Goal: Task Accomplishment & Management: Manage account settings

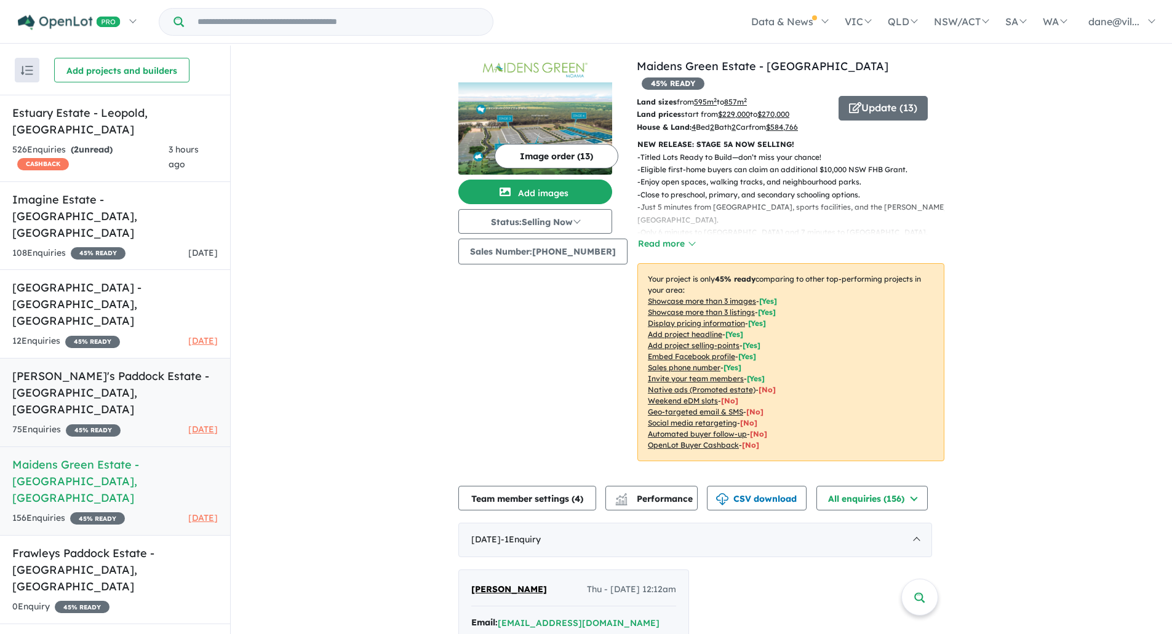
click at [35, 368] on h5 "[PERSON_NAME]'s Paddock Estate - [GEOGRAPHIC_DATA] , [GEOGRAPHIC_DATA]" at bounding box center [114, 393] width 205 height 50
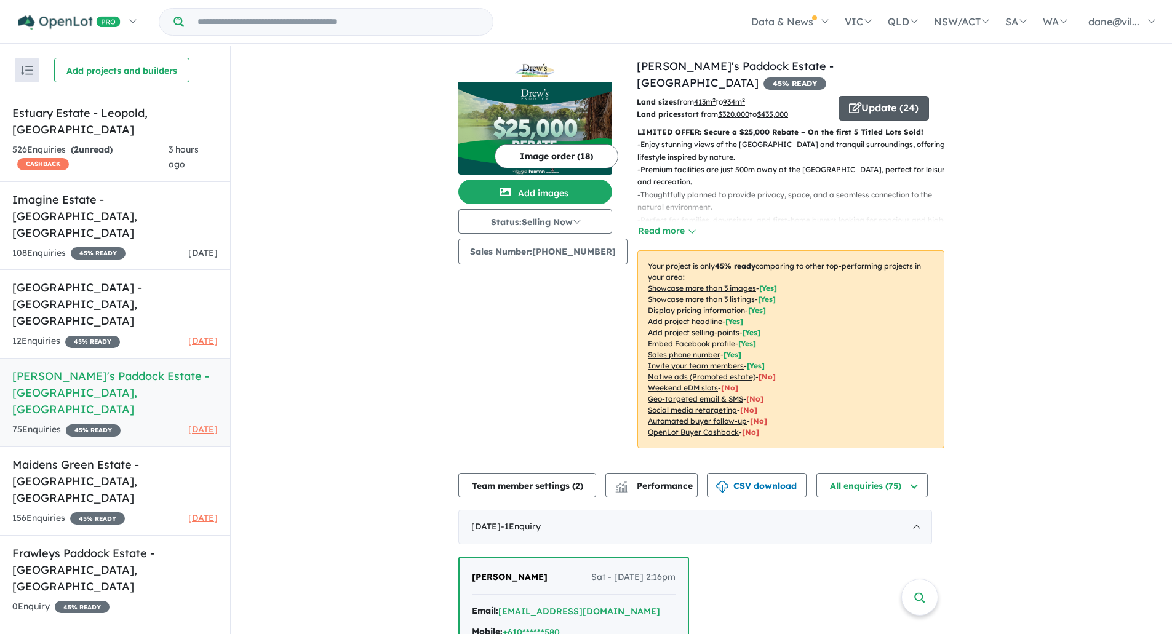
click at [851, 102] on icon "button" at bounding box center [855, 107] width 12 height 11
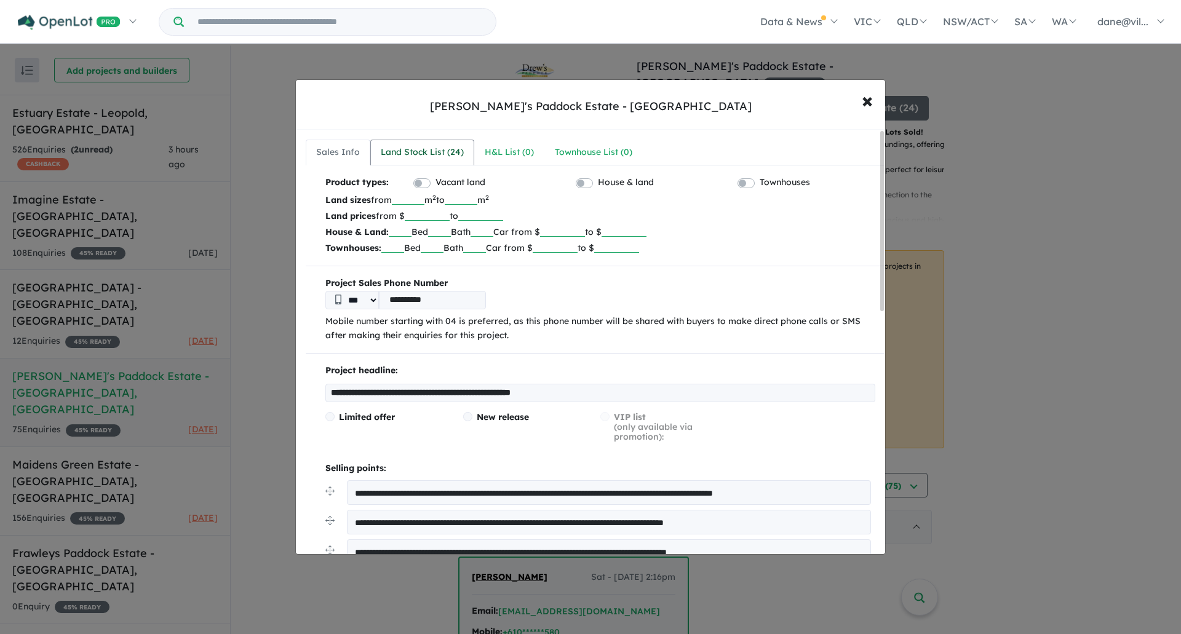
click at [416, 140] on link "Land Stock List ( 24 )" at bounding box center [422, 153] width 104 height 26
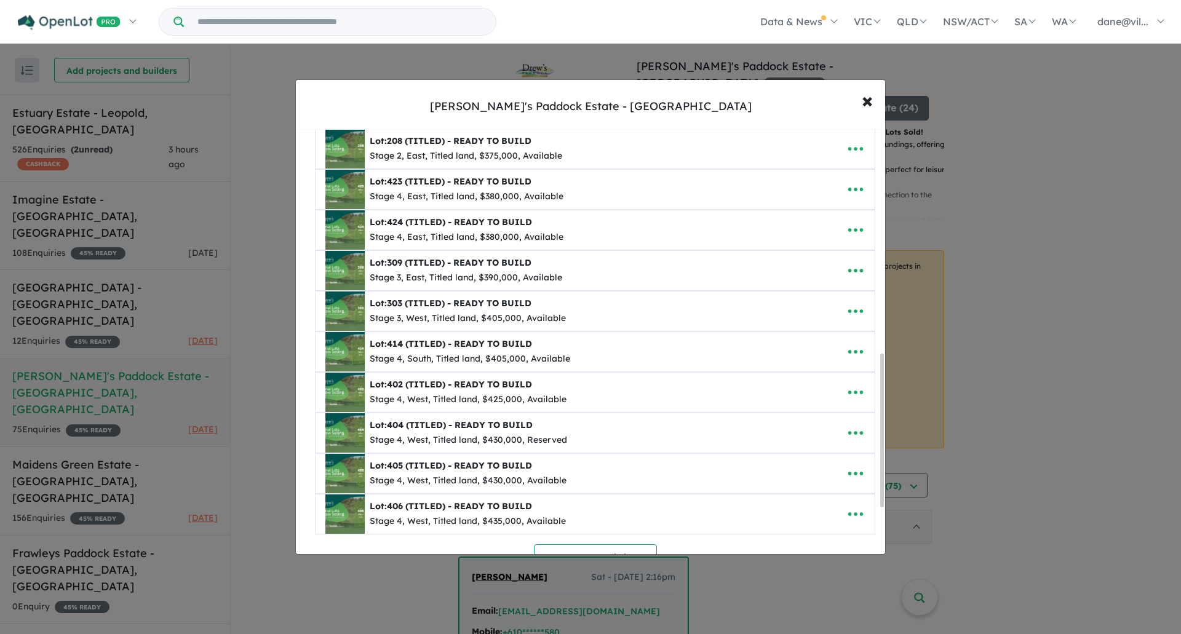
scroll to position [677, 0]
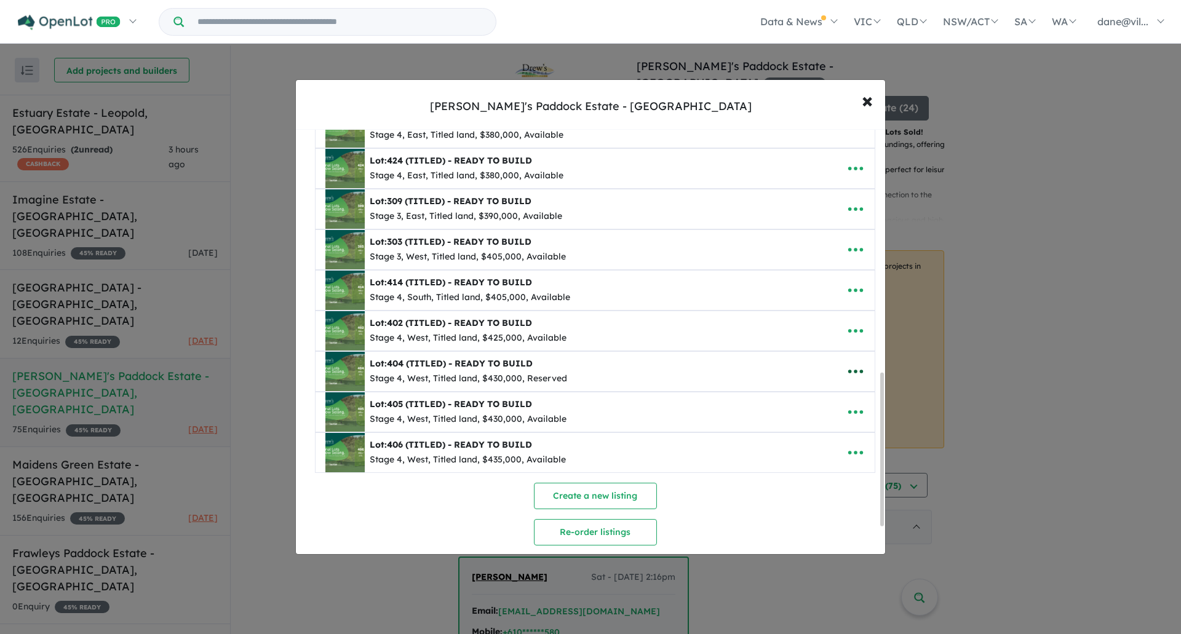
click at [856, 372] on icon "button" at bounding box center [855, 372] width 15 height 4
click at [817, 435] on link "Remove" at bounding box center [828, 430] width 91 height 28
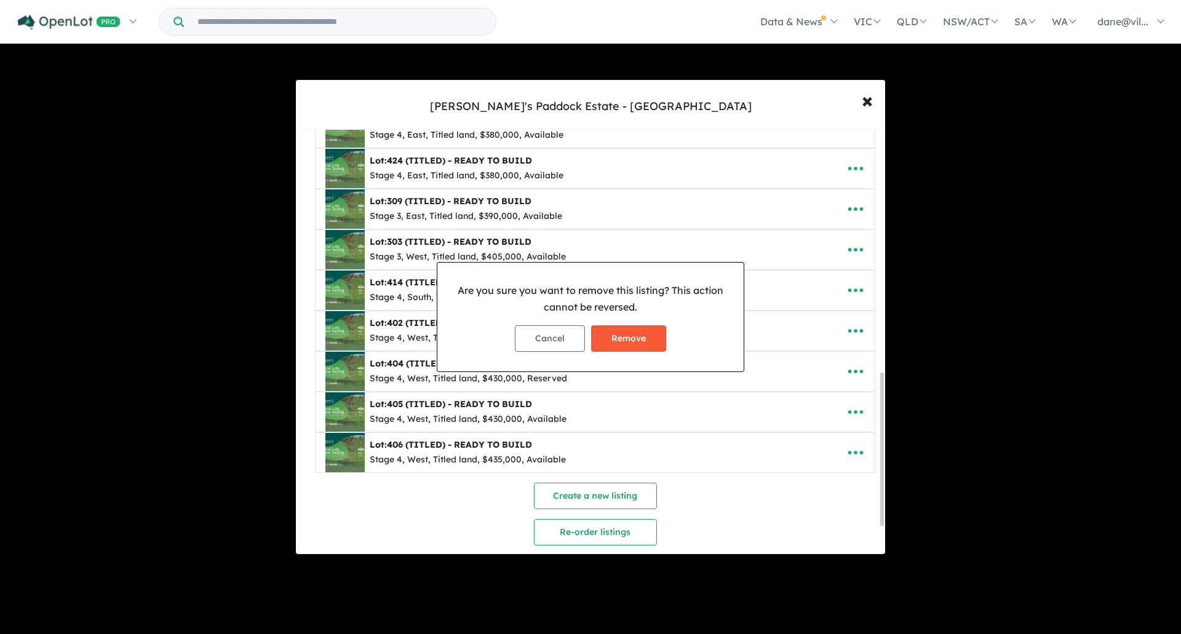
click at [643, 350] on button "Remove" at bounding box center [628, 338] width 75 height 26
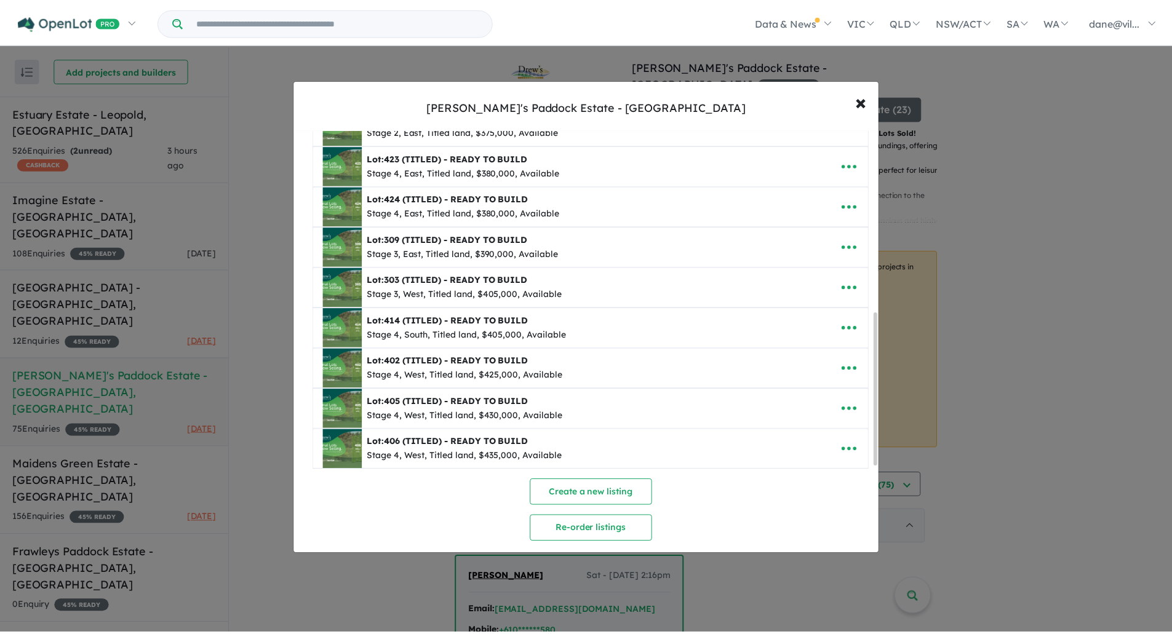
scroll to position [0, 0]
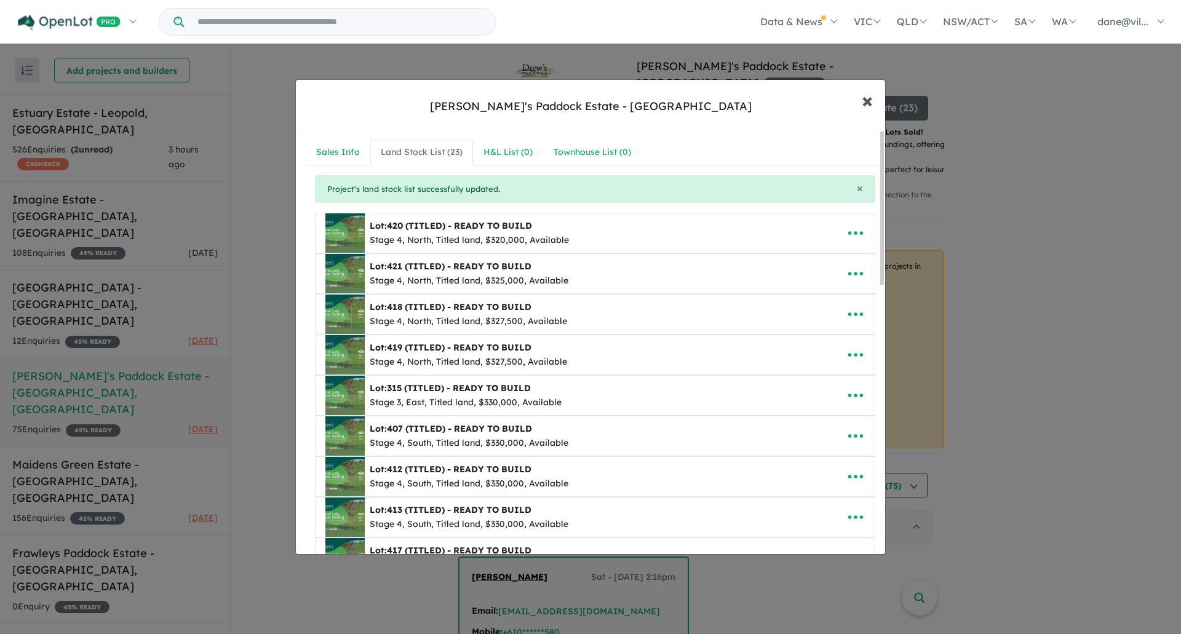
click at [862, 97] on span "×" at bounding box center [867, 100] width 11 height 26
